Goal: Transaction & Acquisition: Purchase product/service

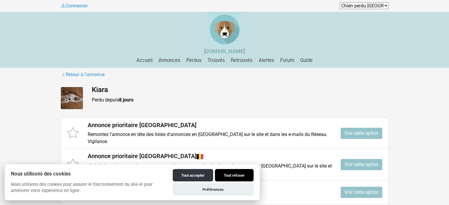
click at [243, 175] on button "Tout refuser" at bounding box center [234, 175] width 39 height 12
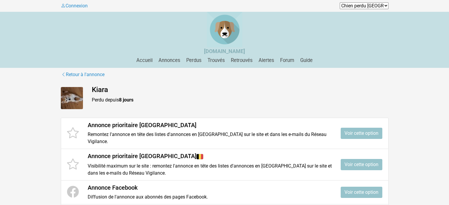
click at [72, 131] on icon at bounding box center [73, 133] width 12 height 14
click at [366, 159] on link "Voir cette option" at bounding box center [362, 164] width 42 height 11
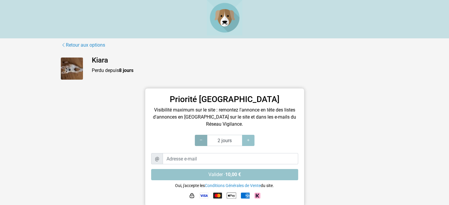
click at [203, 141] on div at bounding box center [201, 140] width 12 height 11
type input "1 jours"
click at [203, 141] on div at bounding box center [201, 140] width 12 height 11
